Goal: Information Seeking & Learning: Understand process/instructions

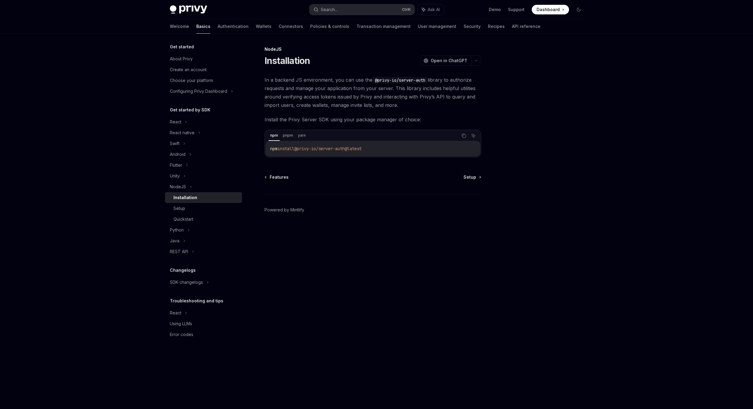
click at [112, 106] on div "Privy Docs home page Search... Ctrl K Ask AI Demo Support Dashboard Dashboard S…" at bounding box center [376, 204] width 753 height 409
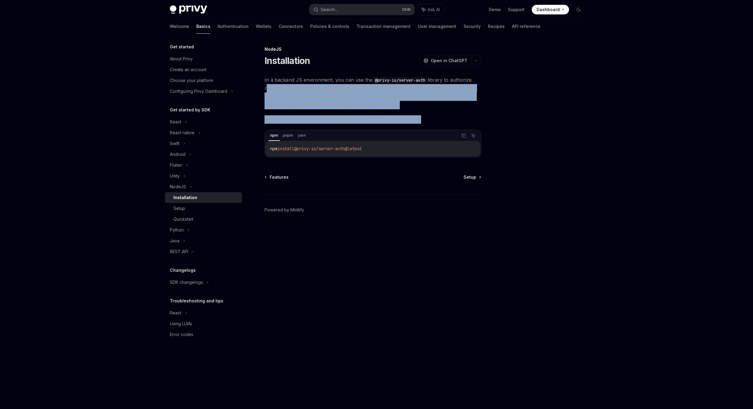
drag, startPoint x: 432, startPoint y: 122, endPoint x: 262, endPoint y: 85, distance: 173.7
click at [261, 85] on div "NodeJS Installation OpenAI Open in ChatGPT OpenAI Open in ChatGPT In a backend …" at bounding box center [317, 228] width 332 height 364
drag, startPoint x: 262, startPoint y: 85, endPoint x: 276, endPoint y: 90, distance: 15.6
click at [276, 90] on span "In a backend JS environment, you can use the @privy-io/server-auth library to a…" at bounding box center [372, 93] width 217 height 34
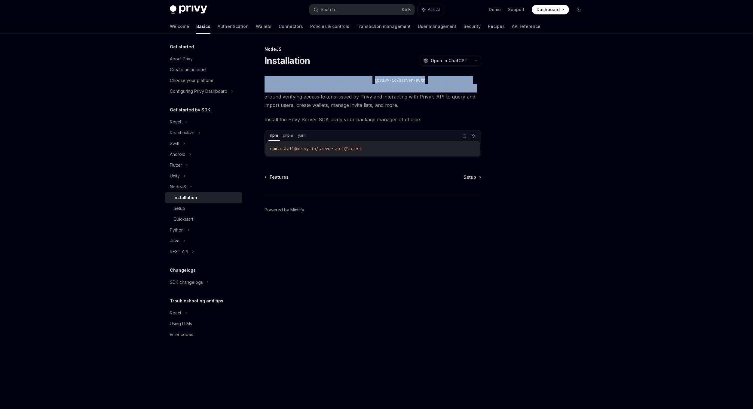
drag, startPoint x: 261, startPoint y: 79, endPoint x: 476, endPoint y: 87, distance: 215.0
click at [476, 87] on div "NodeJS Installation OpenAI Open in ChatGPT OpenAI Open in ChatGPT In a backend …" at bounding box center [317, 228] width 332 height 364
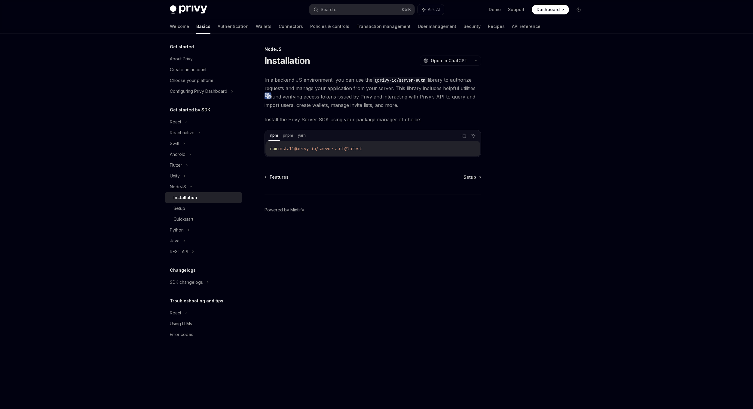
drag, startPoint x: 476, startPoint y: 87, endPoint x: 430, endPoint y: 107, distance: 51.0
click at [430, 107] on span "In a backend JS environment, you can use the @privy-io/server-auth library to a…" at bounding box center [372, 93] width 217 height 34
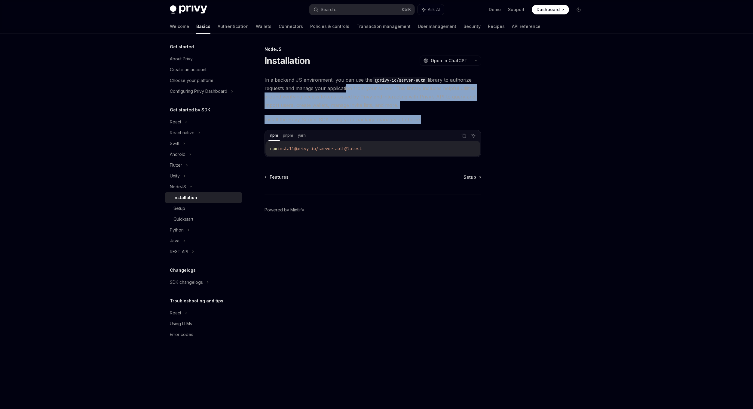
drag, startPoint x: 445, startPoint y: 111, endPoint x: 301, endPoint y: 81, distance: 147.7
click at [301, 81] on div "In a backend JS environment, you can use the @privy-io/server-auth library to a…" at bounding box center [372, 117] width 217 height 82
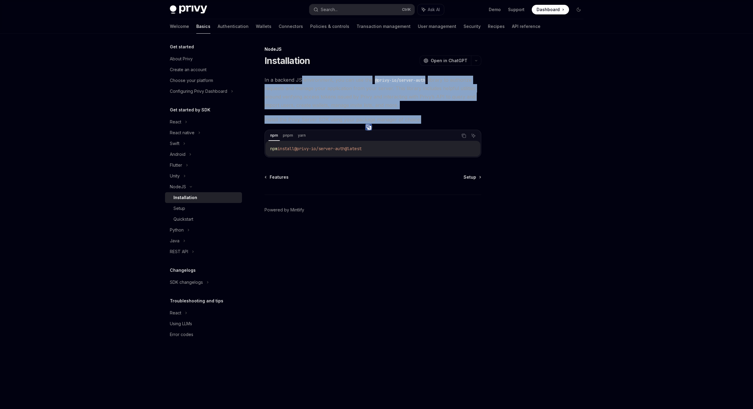
drag, startPoint x: 301, startPoint y: 81, endPoint x: 389, endPoint y: 117, distance: 94.9
click at [389, 117] on span "Install the Privy Server SDK using your package manager of choice:" at bounding box center [372, 119] width 217 height 8
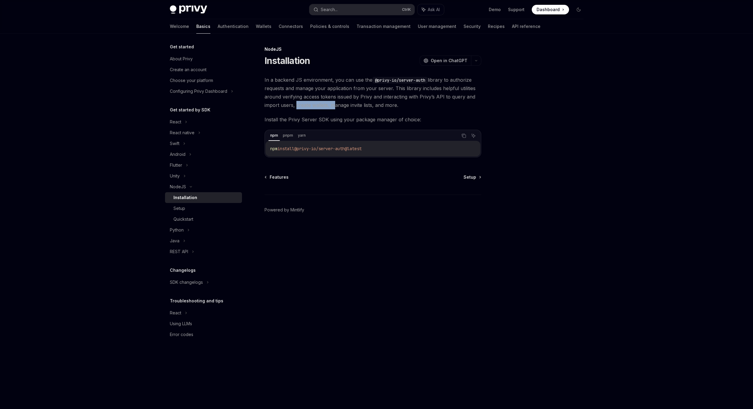
drag, startPoint x: 330, startPoint y: 106, endPoint x: 294, endPoint y: 105, distance: 35.5
click at [294, 105] on span "In a backend JS environment, you can use the @privy-io/server-auth library to a…" at bounding box center [372, 93] width 217 height 34
drag, startPoint x: 294, startPoint y: 105, endPoint x: 330, endPoint y: 115, distance: 36.4
click at [329, 115] on div "In a backend JS environment, you can use the @privy-io/server-auth library to a…" at bounding box center [372, 117] width 217 height 82
drag, startPoint x: 334, startPoint y: 106, endPoint x: 394, endPoint y: 105, distance: 60.1
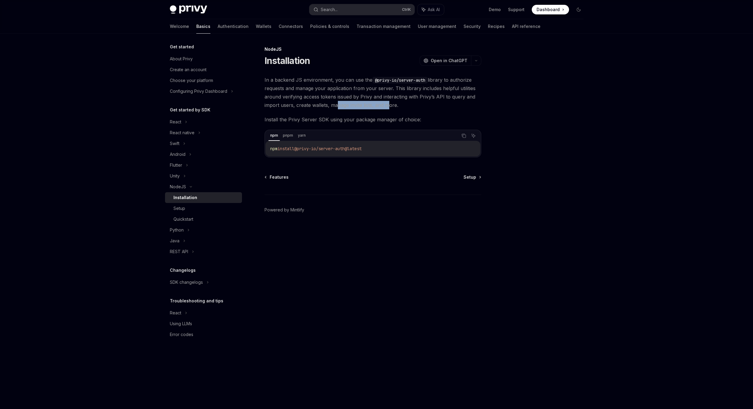
click at [394, 105] on span "In a backend JS environment, you can use the @privy-io/server-auth library to a…" at bounding box center [372, 93] width 217 height 34
drag, startPoint x: 394, startPoint y: 105, endPoint x: 403, endPoint y: 123, distance: 19.1
click at [402, 121] on span "Install the Privy Server SDK using your package manager of choice:" at bounding box center [372, 119] width 217 height 8
click at [202, 209] on div "Setup" at bounding box center [205, 208] width 65 height 7
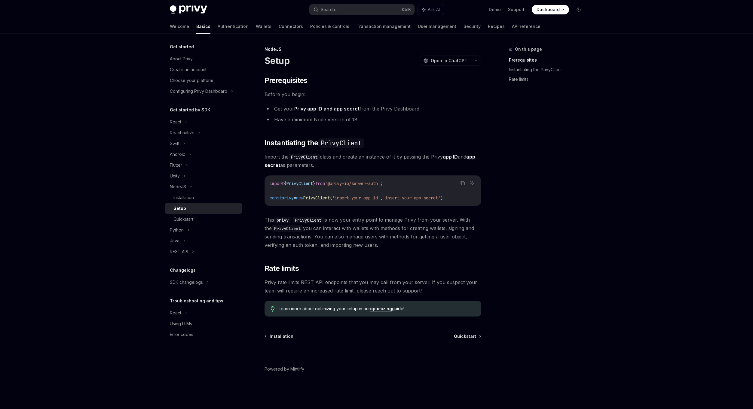
click at [393, 126] on div "​ Prerequisites Before you begin: Get your Privy app ID and app secret from the…" at bounding box center [372, 196] width 217 height 241
click at [376, 159] on span "Import the PrivyClient class and create an instance of it by passing the Privy …" at bounding box center [372, 161] width 217 height 17
click at [198, 221] on div "Quickstart" at bounding box center [205, 219] width 65 height 7
type textarea "*"
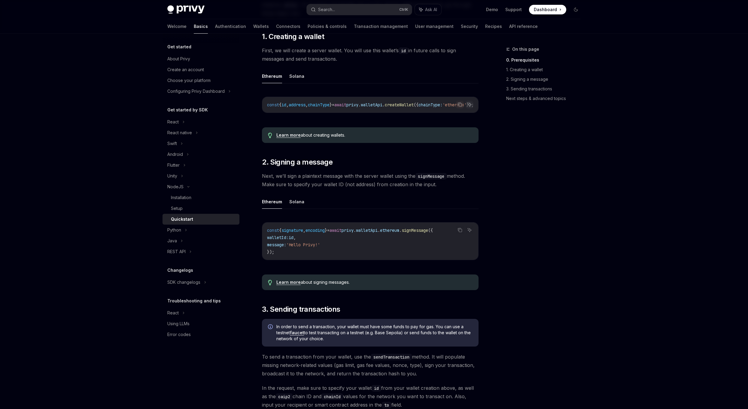
scroll to position [120, 0]
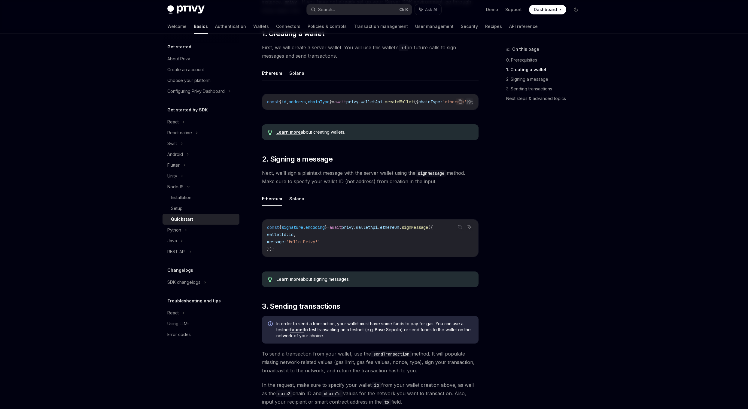
drag, startPoint x: 454, startPoint y: 183, endPoint x: 245, endPoint y: 156, distance: 210.9
click at [245, 156] on div "Get started About Privy Create an account Choose your platform Configuring Priv…" at bounding box center [374, 344] width 442 height 862
drag, startPoint x: 245, startPoint y: 156, endPoint x: 273, endPoint y: 165, distance: 29.8
click at [273, 164] on span "2. Signing a message" at bounding box center [297, 159] width 71 height 10
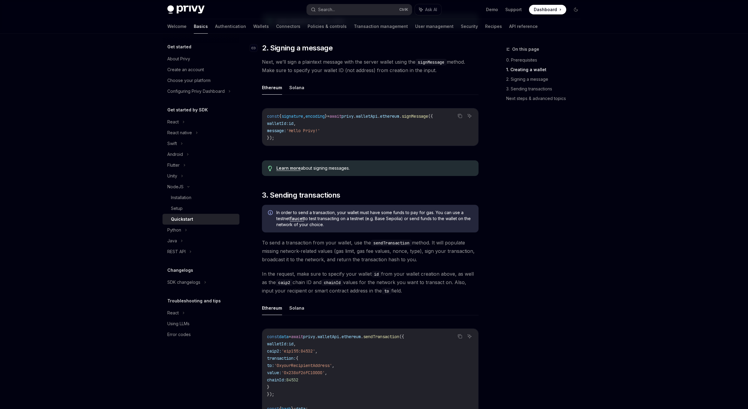
scroll to position [111, 0]
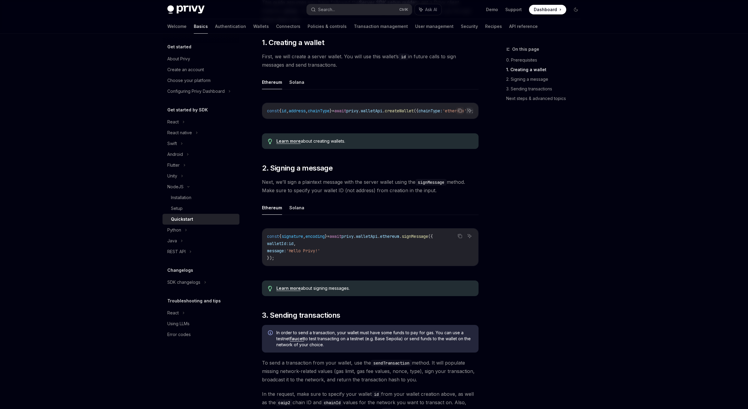
drag, startPoint x: 260, startPoint y: 160, endPoint x: 446, endPoint y: 192, distance: 189.2
click at [446, 192] on div "NodeJS Quickstart OpenAI Open in ChatGPT Learn how to authenticate users, creat…" at bounding box center [314, 359] width 332 height 850
click at [446, 192] on span "Next, we’ll sign a plaintext message with the server wallet using the signMessa…" at bounding box center [370, 186] width 217 height 17
drag, startPoint x: 446, startPoint y: 192, endPoint x: 263, endPoint y: 171, distance: 184.2
click at [263, 171] on div "​ 0. Prerequisites This guide assumes you have followed the Server SDK setup gu…" at bounding box center [370, 339] width 217 height 711
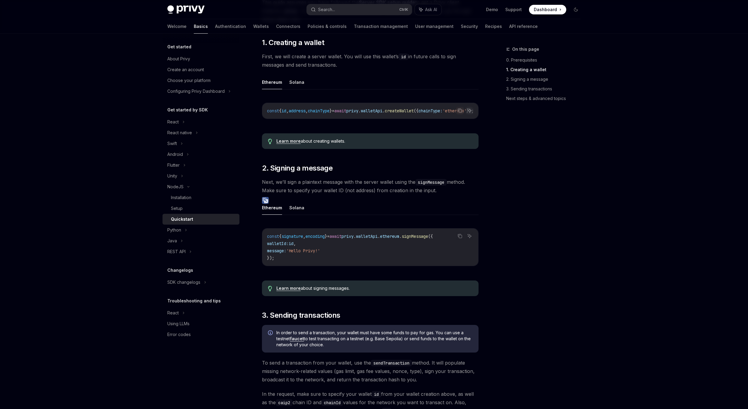
click at [454, 194] on span "Next, we’ll sign a plaintext message with the server wallet using the signMessa…" at bounding box center [370, 186] width 217 height 17
drag, startPoint x: 450, startPoint y: 194, endPoint x: 264, endPoint y: 170, distance: 187.3
click at [264, 170] on div "​ 0. Prerequisites This guide assumes you have followed the Server SDK setup gu…" at bounding box center [370, 339] width 217 height 711
drag, startPoint x: 264, startPoint y: 170, endPoint x: 401, endPoint y: 195, distance: 138.7
click at [401, 195] on span "Next, we’ll sign a plaintext message with the server wallet using the signMessa…" at bounding box center [370, 186] width 217 height 17
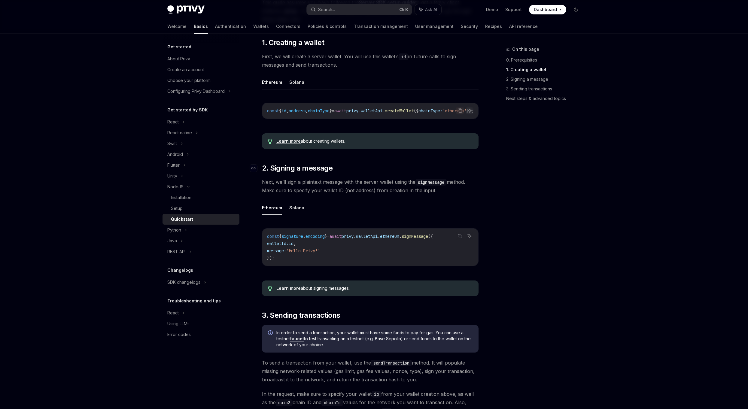
drag, startPoint x: 444, startPoint y: 191, endPoint x: 259, endPoint y: 167, distance: 187.0
click at [262, 167] on div "​ 0. Prerequisites This guide assumes you have followed the Server SDK setup gu…" at bounding box center [370, 339] width 217 height 711
drag, startPoint x: 259, startPoint y: 167, endPoint x: 360, endPoint y: 189, distance: 103.9
click at [360, 189] on span "Next, we’ll sign a plaintext message with the server wallet using the signMessa…" at bounding box center [370, 186] width 217 height 17
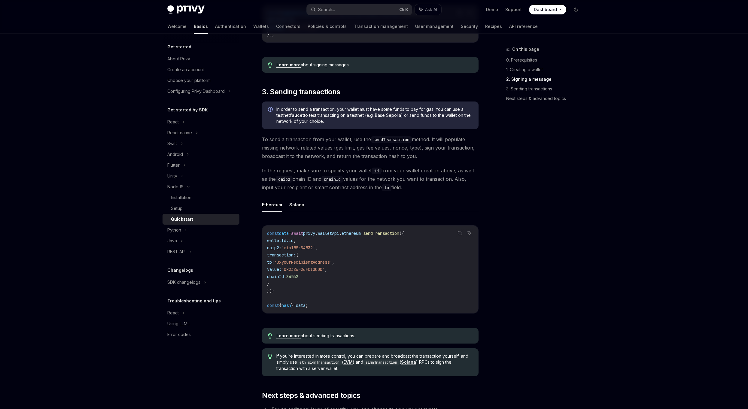
scroll to position [322, 0]
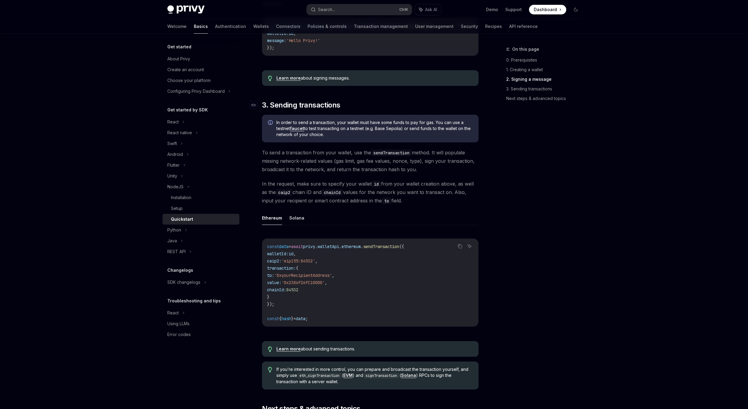
drag, startPoint x: 417, startPoint y: 206, endPoint x: 262, endPoint y: 111, distance: 181.8
click at [262, 111] on div "​ 0. Prerequisites This guide assumes you have followed the Server SDK setup gu…" at bounding box center [370, 128] width 217 height 711
drag, startPoint x: 262, startPoint y: 111, endPoint x: 399, endPoint y: 106, distance: 136.5
click at [399, 106] on h2 "​ 3. Sending transactions" at bounding box center [370, 105] width 217 height 10
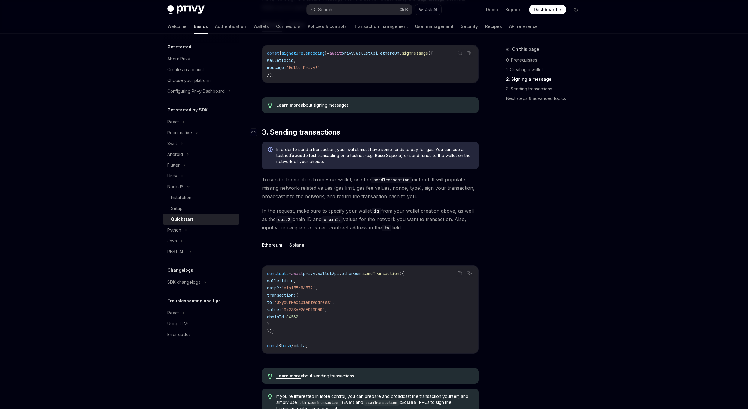
scroll to position [291, 0]
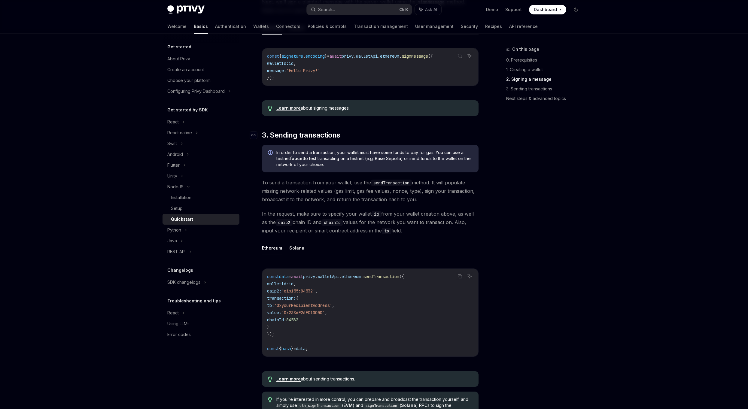
drag, startPoint x: 414, startPoint y: 206, endPoint x: 261, endPoint y: 138, distance: 167.5
click at [262, 138] on div "​ 0. Prerequisites This guide assumes you have followed the Server SDK setup gu…" at bounding box center [370, 158] width 217 height 711
click at [427, 220] on span "In the request, make sure to specify your wallet id from your wallet creation a…" at bounding box center [370, 222] width 217 height 25
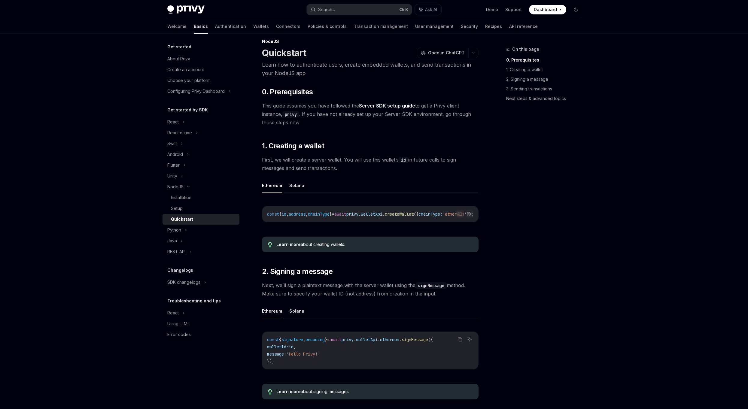
scroll to position [0, 0]
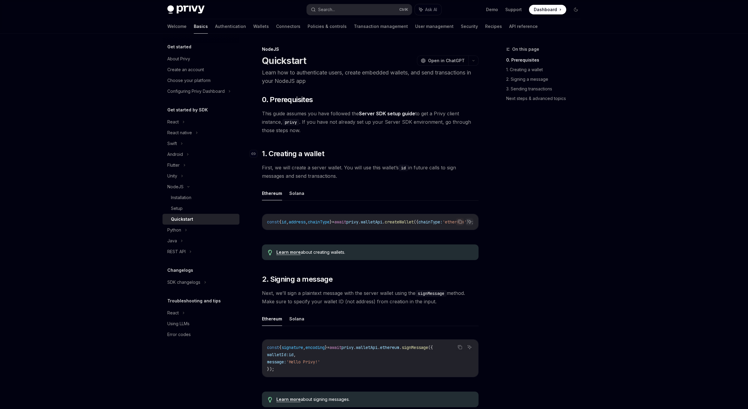
drag, startPoint x: 347, startPoint y: 175, endPoint x: 264, endPoint y: 151, distance: 86.6
drag, startPoint x: 264, startPoint y: 151, endPoint x: 346, endPoint y: 178, distance: 87.2
drag, startPoint x: 355, startPoint y: 175, endPoint x: 259, endPoint y: 154, distance: 99.0
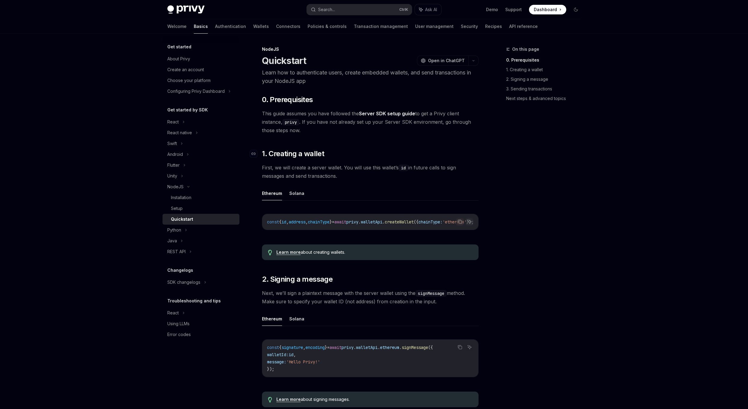
drag, startPoint x: 259, startPoint y: 154, endPoint x: 340, endPoint y: 181, distance: 85.5
drag, startPoint x: 342, startPoint y: 175, endPoint x: 259, endPoint y: 153, distance: 86.4
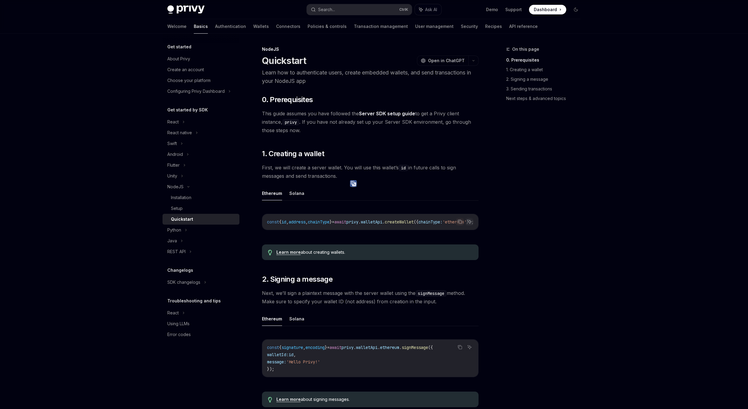
drag, startPoint x: 259, startPoint y: 153, endPoint x: 309, endPoint y: 165, distance: 51.2
click at [309, 165] on span "First, we will create a server wallet. You will use this wallet’s id in future …" at bounding box center [370, 171] width 217 height 17
drag, startPoint x: 349, startPoint y: 175, endPoint x: 259, endPoint y: 153, distance: 92.3
drag, startPoint x: 259, startPoint y: 153, endPoint x: 278, endPoint y: 162, distance: 20.8
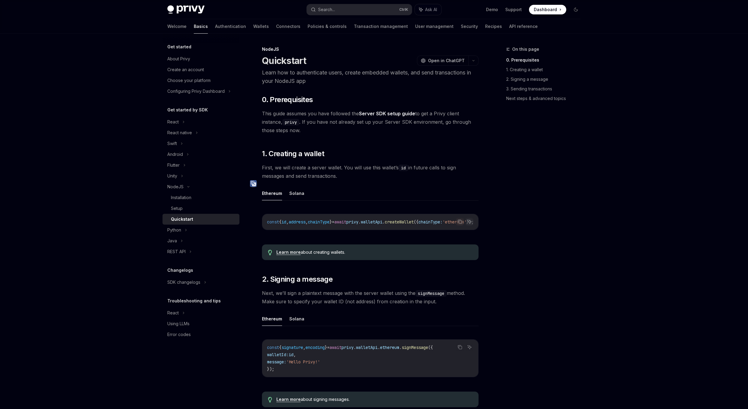
drag, startPoint x: 347, startPoint y: 177, endPoint x: 263, endPoint y: 154, distance: 86.8
drag, startPoint x: 263, startPoint y: 154, endPoint x: 379, endPoint y: 184, distance: 119.5
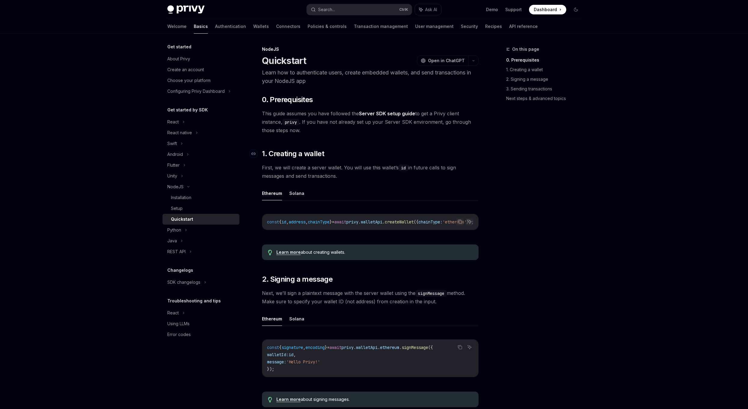
drag, startPoint x: 361, startPoint y: 178, endPoint x: 265, endPoint y: 156, distance: 98.8
click at [399, 178] on span "First, we will create a server wallet. You will use this wallet’s id in future …" at bounding box center [370, 171] width 217 height 17
drag, startPoint x: 377, startPoint y: 175, endPoint x: 263, endPoint y: 152, distance: 116.7
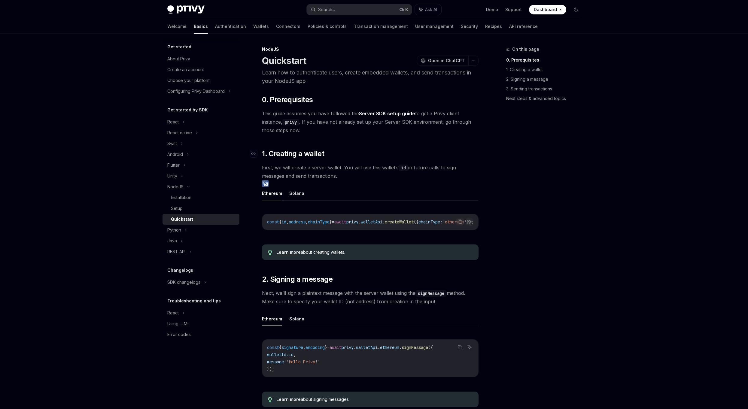
click at [263, 152] on span "1. Creating a wallet" at bounding box center [293, 154] width 62 height 10
drag, startPoint x: 282, startPoint y: 163, endPoint x: 262, endPoint y: 153, distance: 22.4
drag, startPoint x: 262, startPoint y: 153, endPoint x: 362, endPoint y: 175, distance: 102.1
click at [365, 176] on span "First, we will create a server wallet. You will use this wallet’s id in future …" at bounding box center [370, 171] width 217 height 17
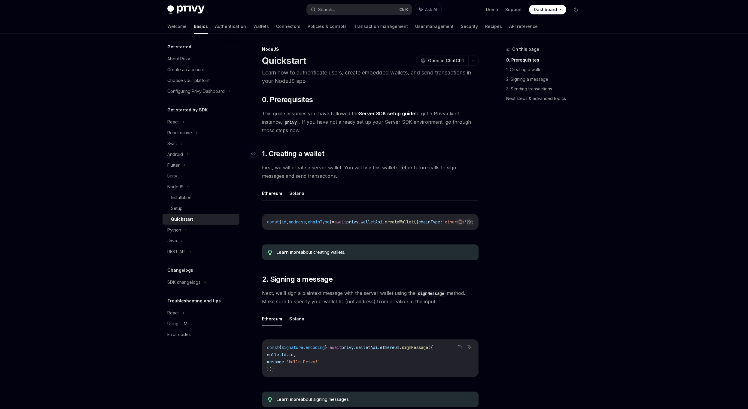
drag, startPoint x: 319, startPoint y: 170, endPoint x: 262, endPoint y: 156, distance: 58.7
drag, startPoint x: 262, startPoint y: 156, endPoint x: 359, endPoint y: 173, distance: 98.3
click at [359, 173] on span "First, we will create a server wallet. You will use this wallet’s id in future …" at bounding box center [370, 171] width 217 height 17
drag, startPoint x: 307, startPoint y: 164, endPoint x: 258, endPoint y: 153, distance: 49.4
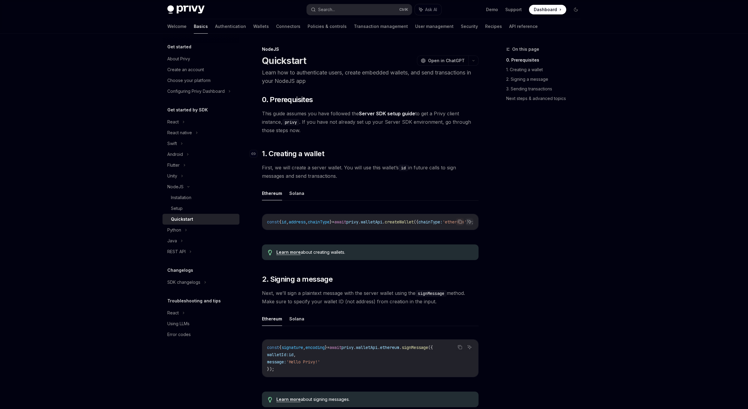
drag, startPoint x: 258, startPoint y: 153, endPoint x: 370, endPoint y: 181, distance: 115.2
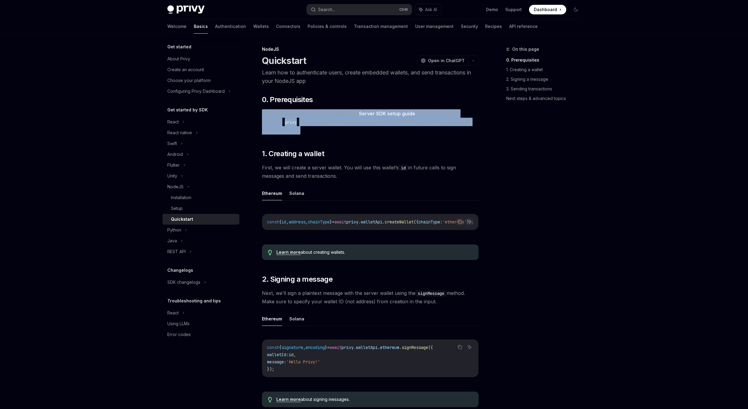
drag, startPoint x: 304, startPoint y: 130, endPoint x: 264, endPoint y: 114, distance: 43.8
click at [264, 114] on span "This guide assumes you have followed the Server SDK setup guide to get a Privy …" at bounding box center [370, 121] width 217 height 25
drag
click at [325, 129] on span "This guide assumes you have followed the Server SDK setup guide to get a Privy …" at bounding box center [370, 121] width 217 height 25
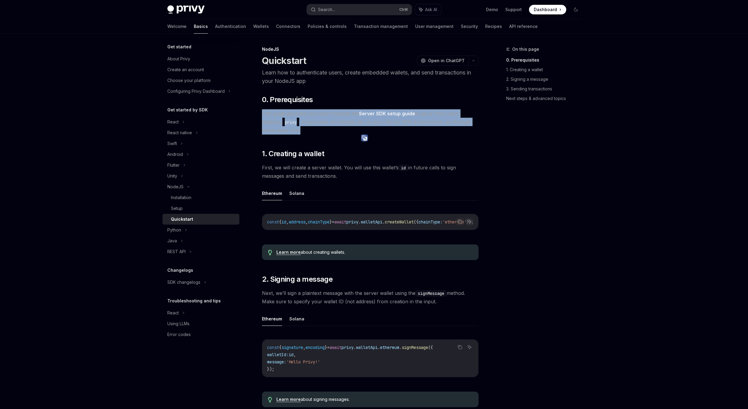
click at [325, 129] on span "This guide assumes you have followed the Server SDK setup guide to get a Privy …" at bounding box center [370, 121] width 217 height 25
click at [312, 132] on span "This guide assumes you have followed the Server SDK setup guide to get a Privy …" at bounding box center [370, 121] width 217 height 25
click at [264, 99] on span "0. Prerequisites" at bounding box center [287, 100] width 51 height 10
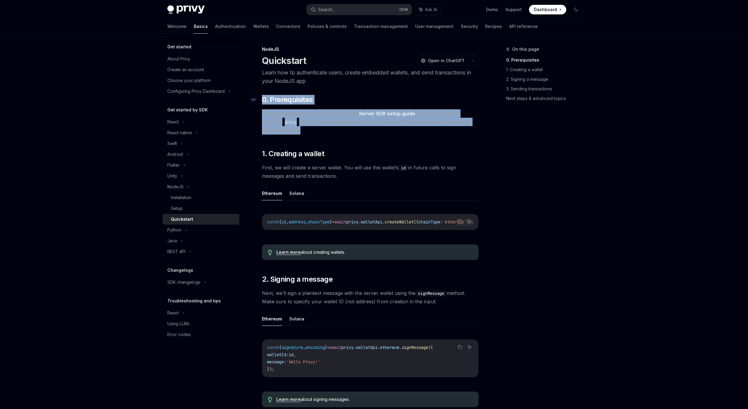
click at [363, 177] on span "First, we will create a server wallet. You will use this wallet’s id in future …" at bounding box center [370, 171] width 217 height 17
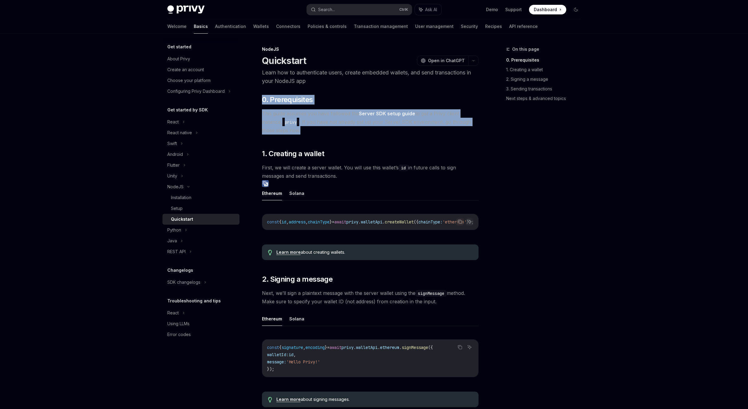
click at [264, 63] on h1 "Quickstart" at bounding box center [284, 60] width 44 height 11
click at [353, 174] on span "First, we will create a server wallet. You will use this wallet’s id in future …" at bounding box center [370, 171] width 217 height 17
click at [362, 173] on span "First, we will create a server wallet. You will use this wallet’s id in future …" at bounding box center [370, 171] width 217 height 17
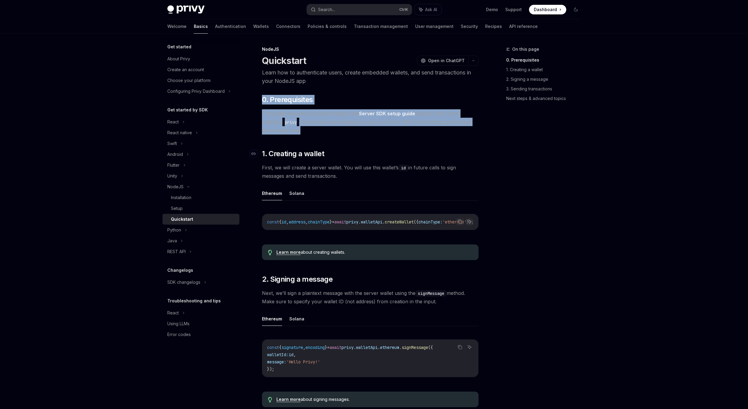
click at [351, 177] on span "First, we will create a server wallet. You will use this wallet’s id in future …" at bounding box center [370, 171] width 217 height 17
click at [345, 173] on span "First, we will create a server wallet. You will use this wallet’s id in future …" at bounding box center [370, 171] width 217 height 17
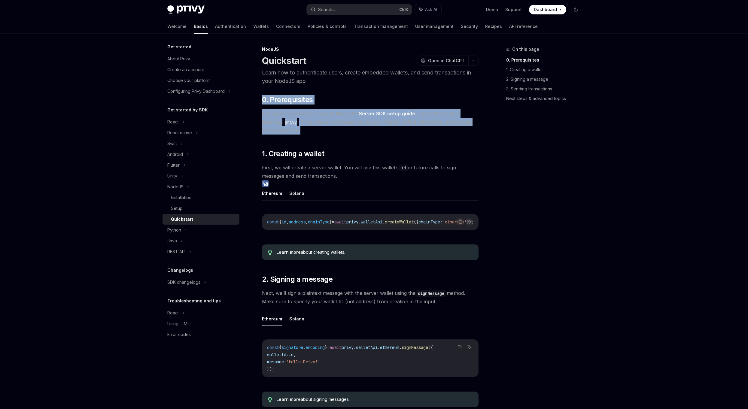
click at [357, 175] on span "First, we will create a server wallet. You will use this wallet’s id in future …" at bounding box center [370, 171] width 217 height 17
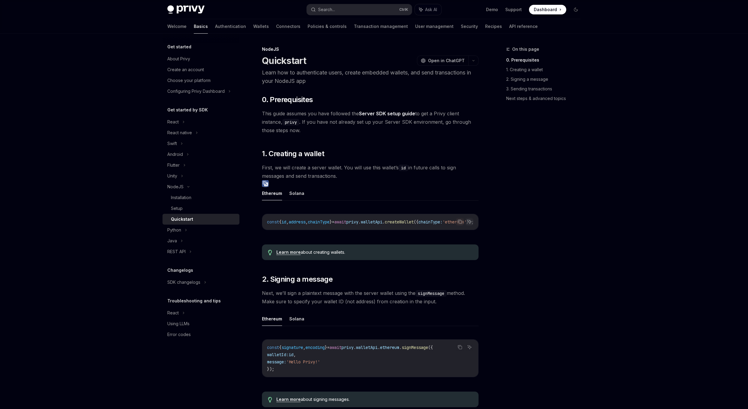
click at [373, 187] on ul "Ethereum Solana" at bounding box center [370, 193] width 217 height 14
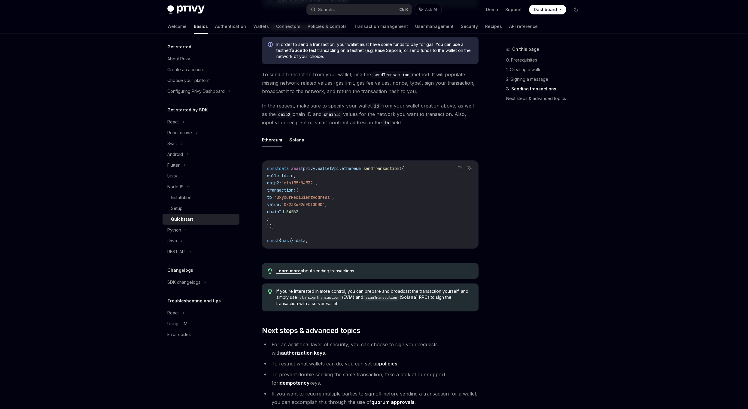
scroll to position [398, 0]
click at [518, 195] on div "On this page 0. Prerequisites 1. Creating a wallet 2. Signing a message 3. Send…" at bounding box center [539, 228] width 91 height 364
click at [519, 192] on div "On this page 0. Prerequisites 1. Creating a wallet 2. Signing a message 3. Send…" at bounding box center [539, 228] width 91 height 364
click at [519, 191] on div "On this page 0. Prerequisites 1. Creating a wallet 2. Signing a message 3. Send…" at bounding box center [539, 228] width 91 height 364
click at [515, 190] on div "On this page 0. Prerequisites 1. Creating a wallet 2. Signing a message 3. Send…" at bounding box center [539, 228] width 91 height 364
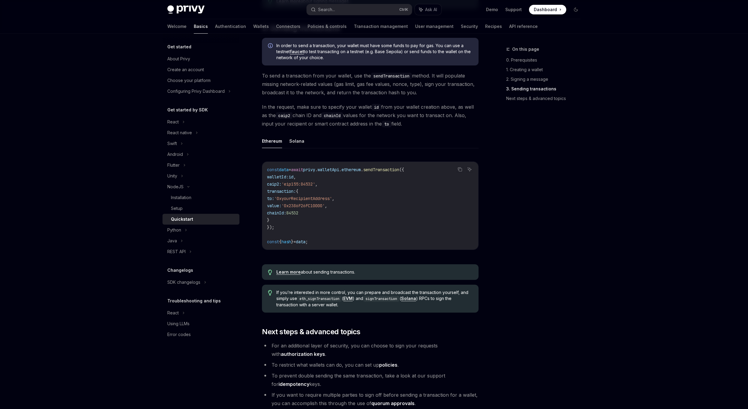
click at [281, 230] on code "const data = await privy . walletApi . ethereum . sendTransaction ({ walletId: …" at bounding box center [370, 205] width 206 height 79
click at [568, 169] on div "On this page 0. Prerequisites 1. Creating a wallet 2. Signing a message 3. Send…" at bounding box center [539, 228] width 91 height 364
click at [420, 126] on span "In the request, make sure to specify your wallet id from your wallet creation a…" at bounding box center [370, 115] width 217 height 25
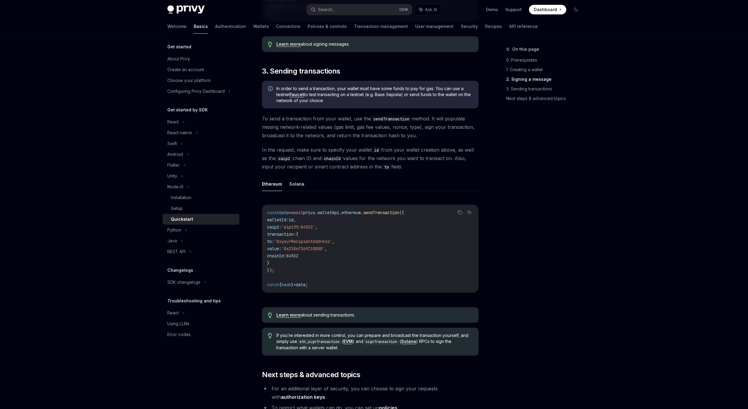
scroll to position [368, 0]
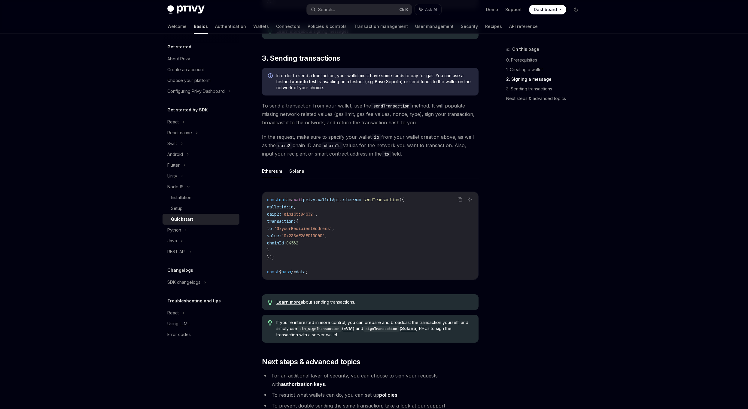
click at [410, 157] on span "In the request, make sure to specify your wallet id from your wallet creation a…" at bounding box center [370, 145] width 217 height 25
